Goal: Entertainment & Leisure: Consume media (video, audio)

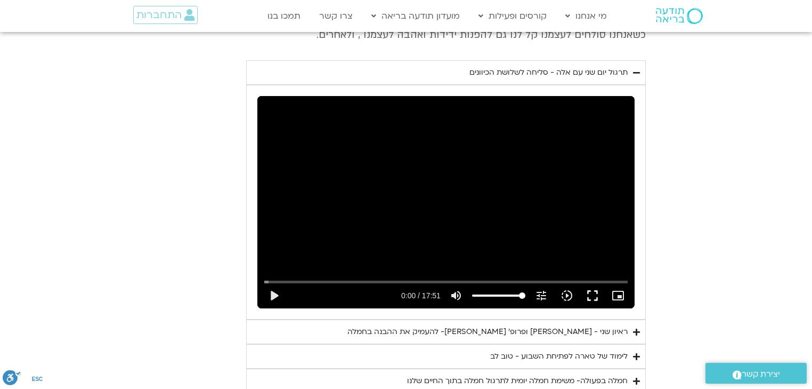
scroll to position [613, 0]
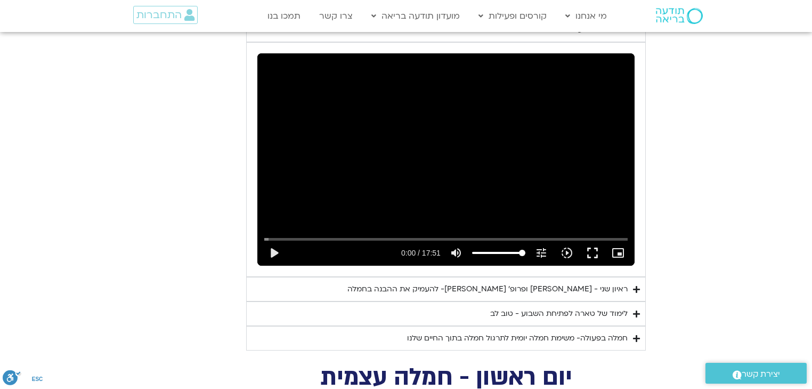
click at [556, 282] on div "ראיון שני - [PERSON_NAME] ופרופ׳ [PERSON_NAME]- להעמיק את ההבנה בחמלה" at bounding box center [487, 288] width 280 height 13
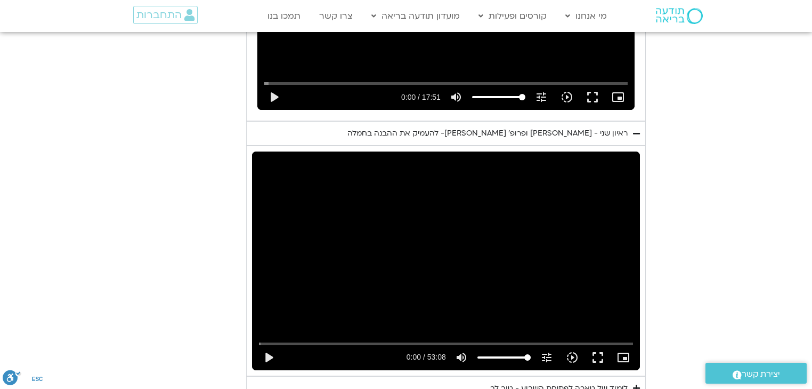
scroll to position [783, 0]
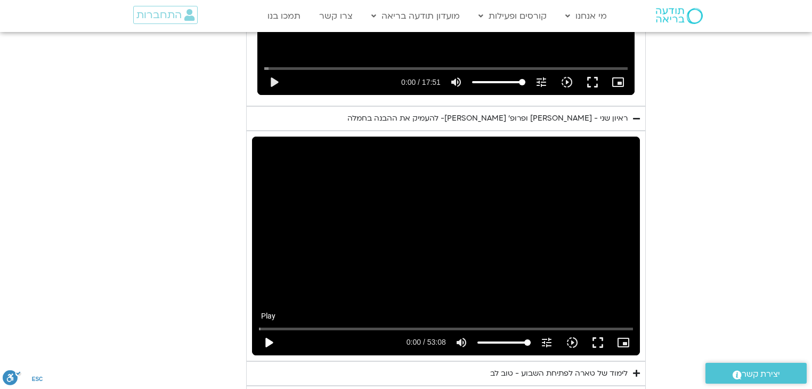
click at [269, 329] on button "play_arrow" at bounding box center [269, 342] width 26 height 26
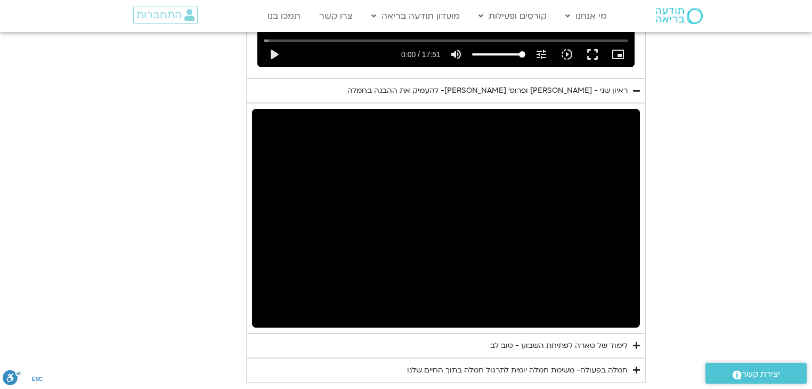
scroll to position [826, 0]
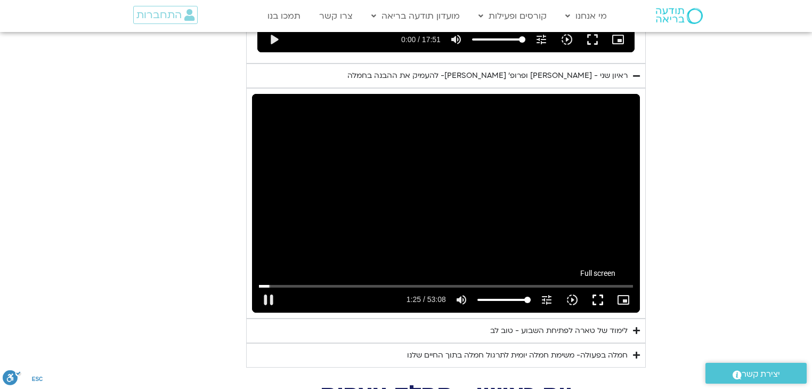
click at [593, 287] on button "fullscreen" at bounding box center [598, 300] width 26 height 26
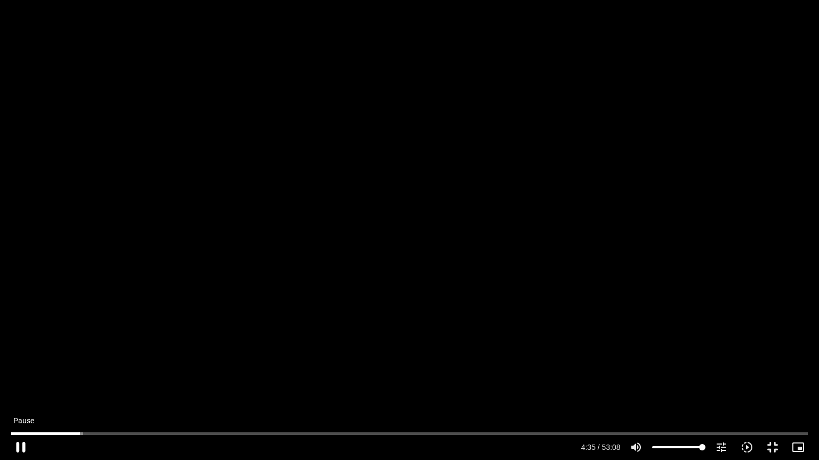
click at [18, 388] on button "pause" at bounding box center [21, 448] width 26 height 26
click at [19, 388] on button "play_arrow" at bounding box center [21, 448] width 26 height 26
click at [22, 388] on button "pause" at bounding box center [21, 448] width 26 height 26
click at [17, 388] on button "play_arrow" at bounding box center [21, 448] width 26 height 26
click at [18, 388] on button "pause" at bounding box center [21, 448] width 26 height 26
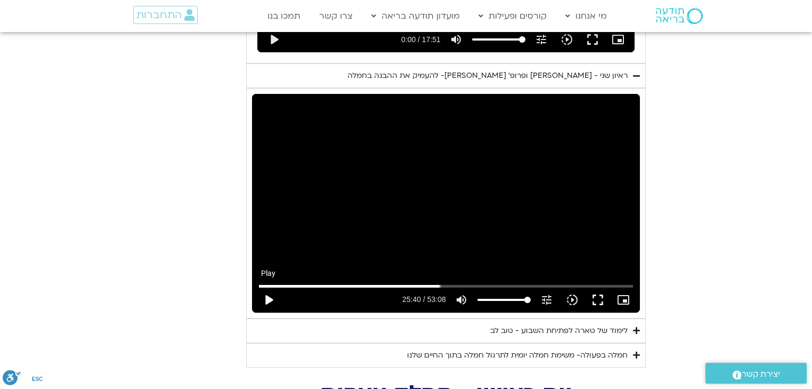
click at [269, 287] on button "play_arrow" at bounding box center [269, 300] width 26 height 26
click at [596, 287] on button "fullscreen" at bounding box center [598, 300] width 26 height 26
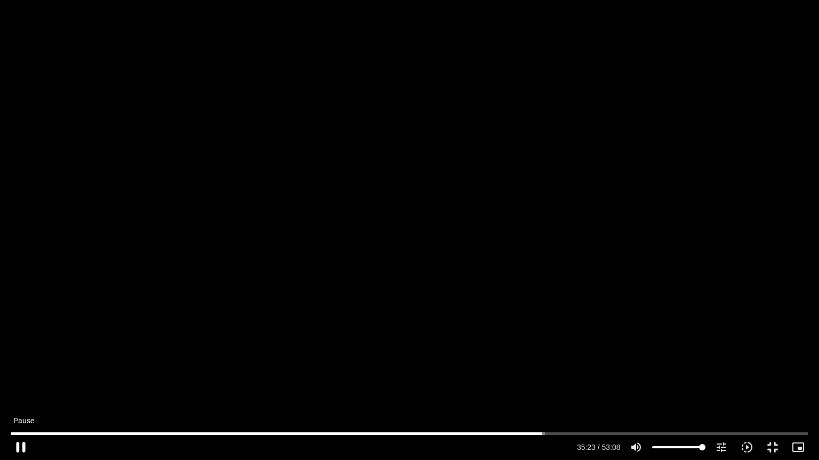
click at [21, 388] on button "pause" at bounding box center [21, 448] width 26 height 26
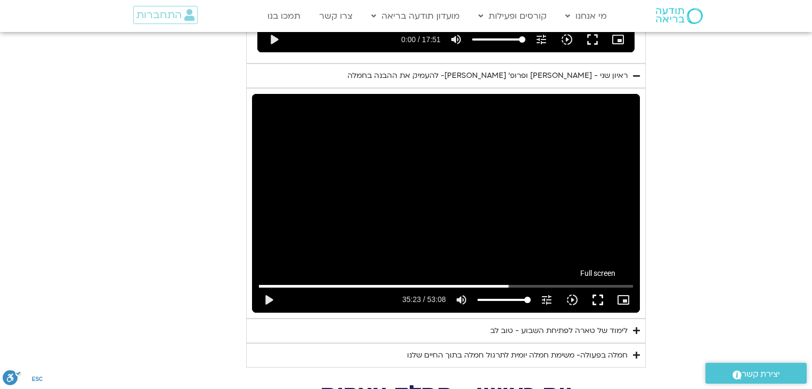
click at [597, 287] on button "fullscreen" at bounding box center [598, 300] width 26 height 26
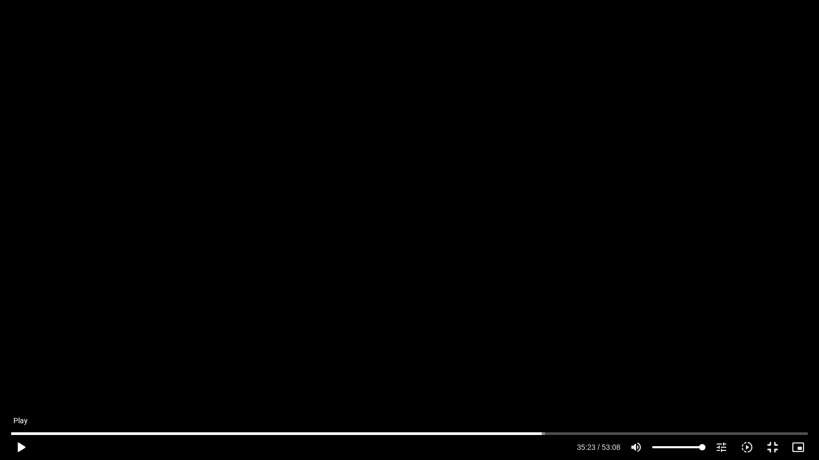
click at [21, 388] on button "play_arrow" at bounding box center [21, 448] width 26 height 26
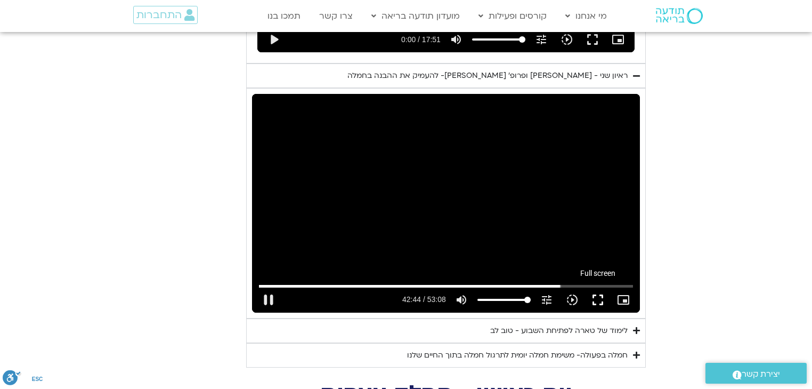
click at [598, 287] on button "fullscreen" at bounding box center [598, 300] width 26 height 26
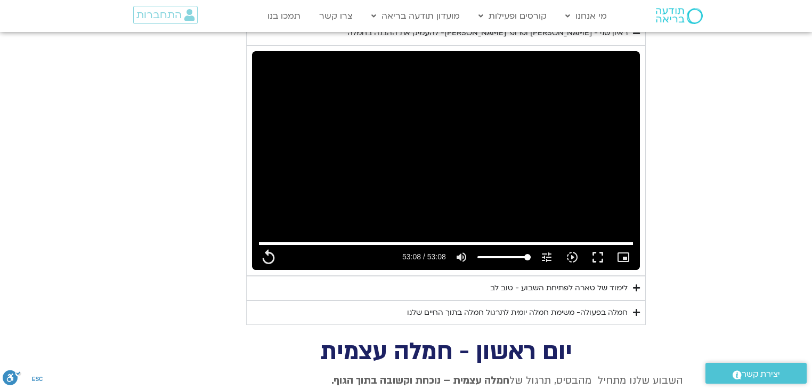
scroll to position [911, 0]
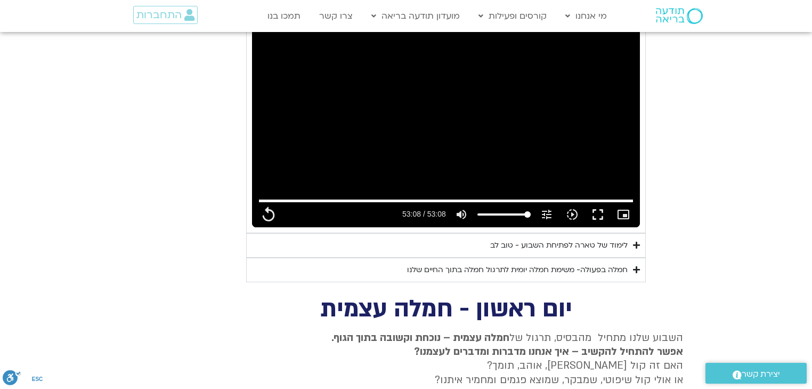
click at [601, 239] on div "לימוד של טארה לפתיחת השבוע - טוב לב" at bounding box center [559, 245] width 138 height 13
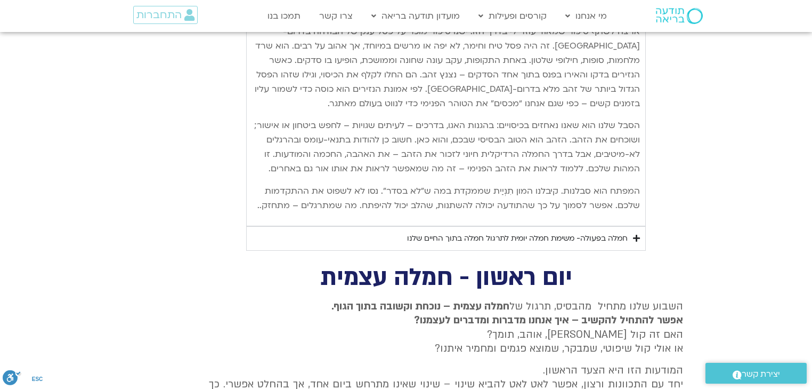
scroll to position [1466, 0]
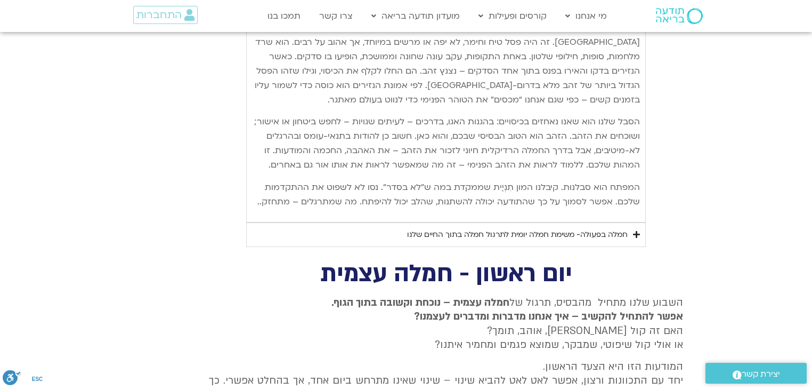
click at [603, 232] on div "חמלה בפעולה- משימת חמלה יומית לתרגול חמלה בתוך החיים שלנו" at bounding box center [517, 234] width 221 height 13
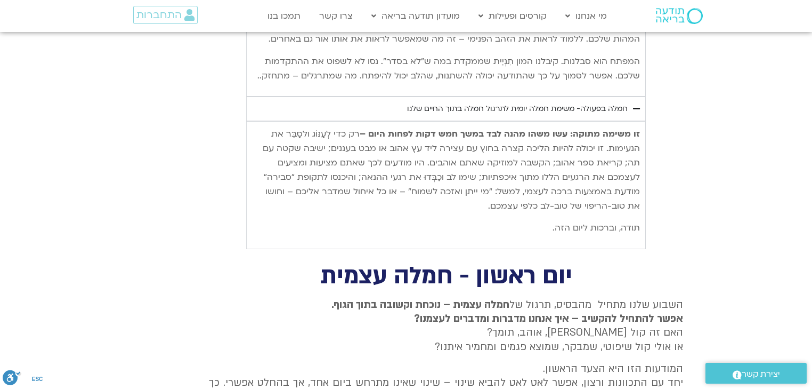
scroll to position [1594, 0]
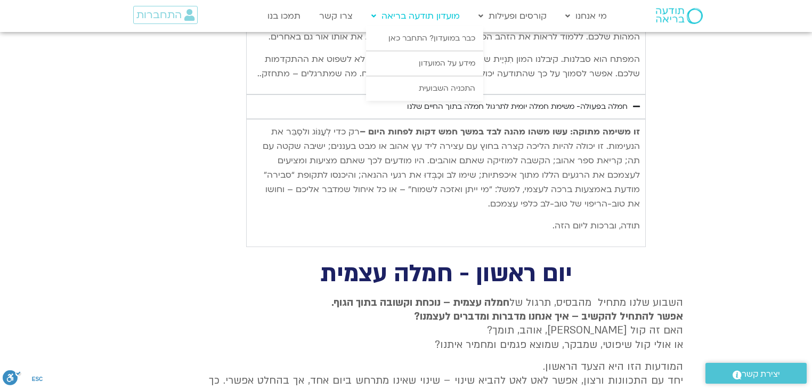
type input "3188.366667"
